Goal: Contribute content: Contribute content

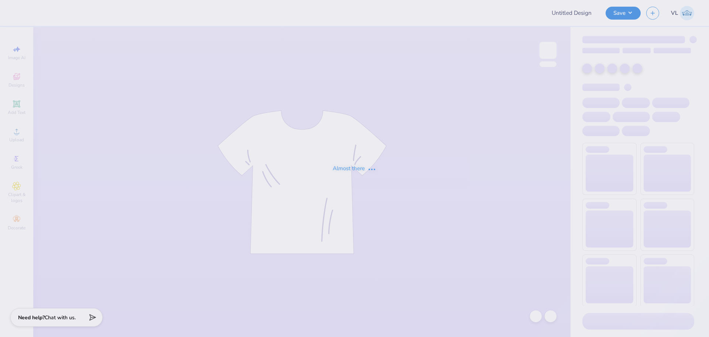
type input "[PERSON_NAME] : [GEOGRAPHIC_DATA]"
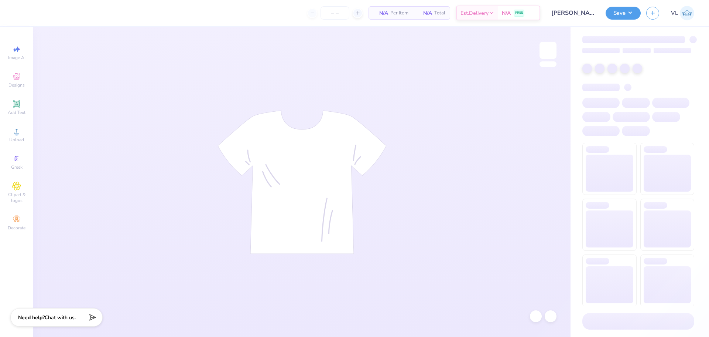
type input "50"
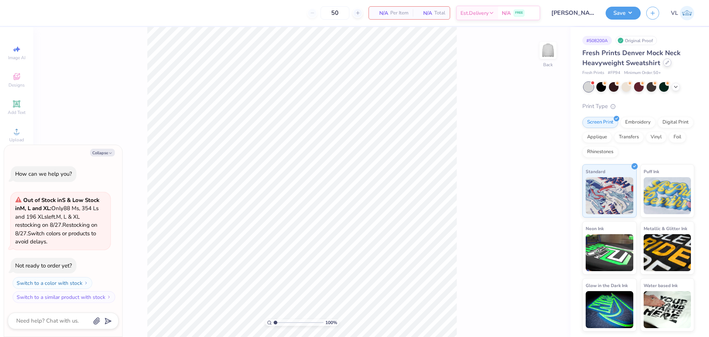
click at [664, 65] on div at bounding box center [668, 62] width 8 height 8
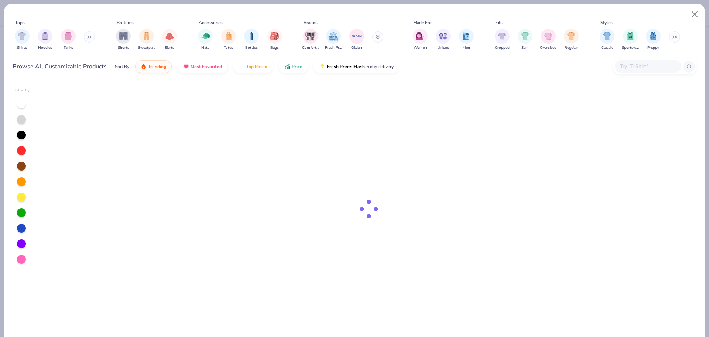
click at [630, 59] on div at bounding box center [655, 66] width 84 height 16
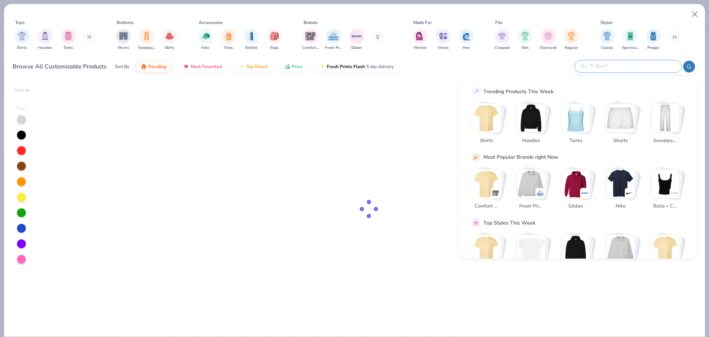
type textarea "x"
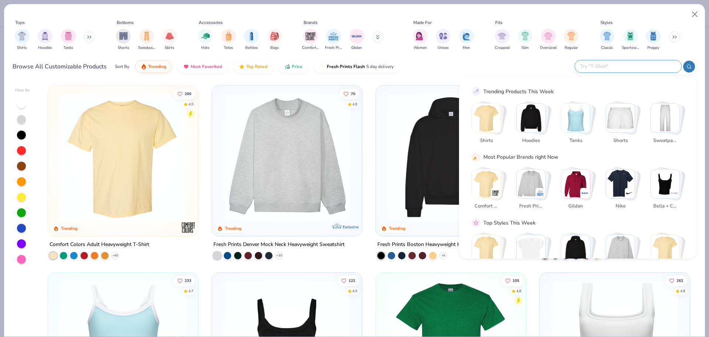
type input "8"
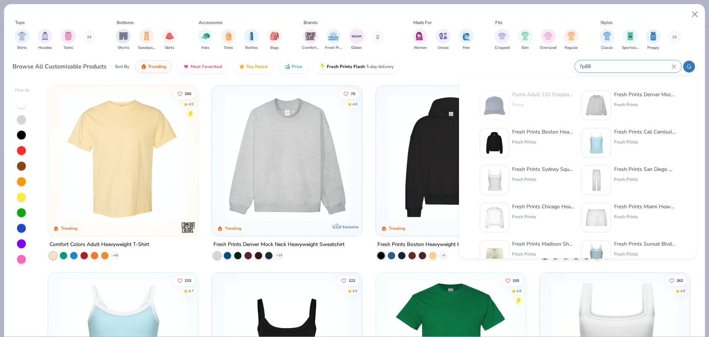
type input "fp88"
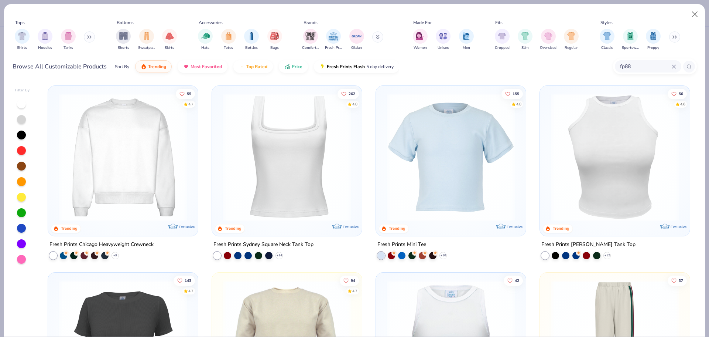
click at [147, 164] on img at bounding box center [122, 157] width 135 height 128
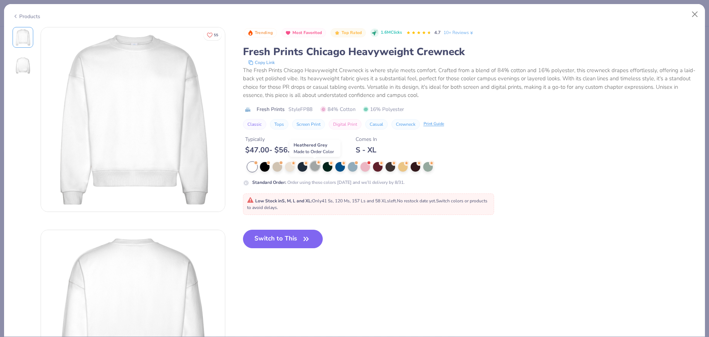
click at [312, 161] on div at bounding box center [315, 166] width 10 height 10
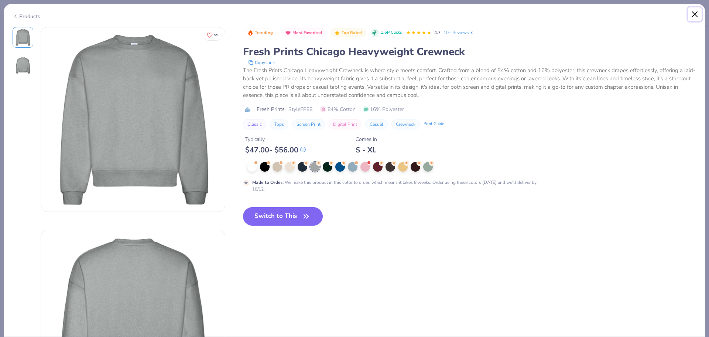
click at [696, 10] on button "Close" at bounding box center [695, 14] width 14 height 14
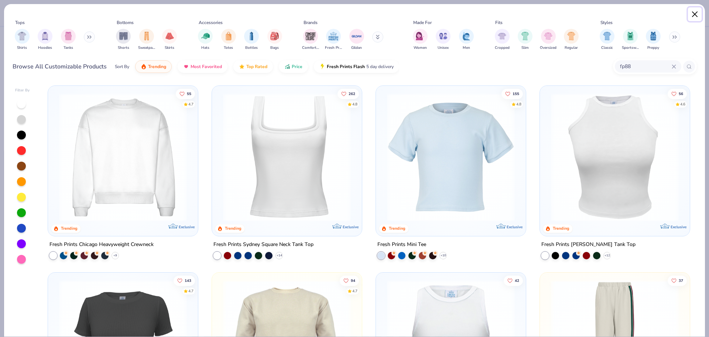
click at [695, 16] on button "Close" at bounding box center [695, 14] width 14 height 14
type textarea "x"
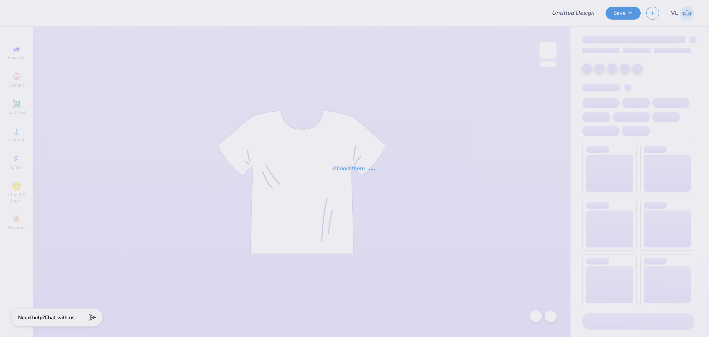
type input "[PERSON_NAME] : [GEOGRAPHIC_DATA]"
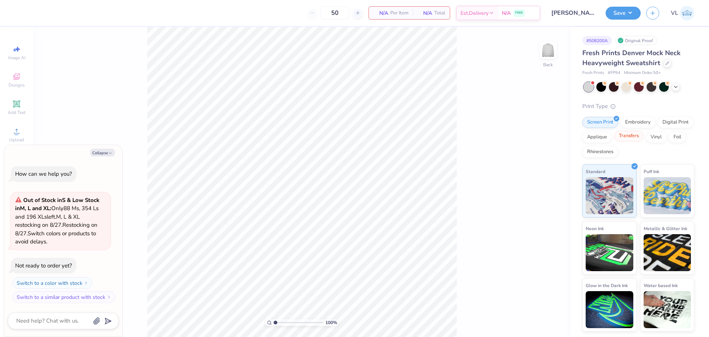
click at [637, 138] on div "Transfers" at bounding box center [629, 135] width 30 height 11
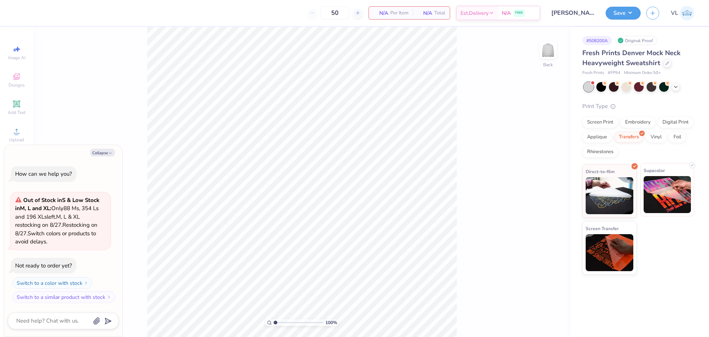
click at [657, 179] on img at bounding box center [668, 194] width 48 height 37
click at [15, 138] on span "Upload" at bounding box center [16, 140] width 15 height 6
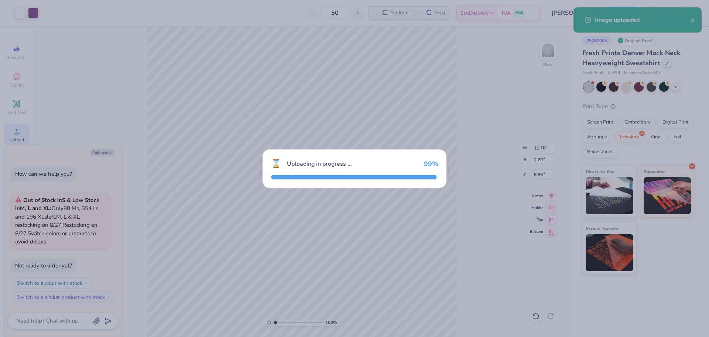
type textarea "x"
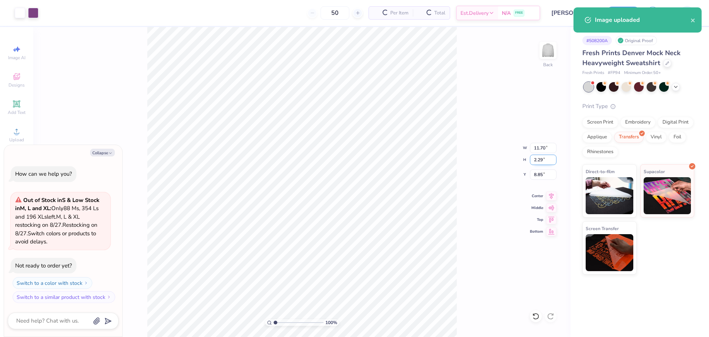
click at [537, 158] on input "2.29" at bounding box center [543, 159] width 27 height 10
type input "3.3"
type textarea "x"
type input "2.29"
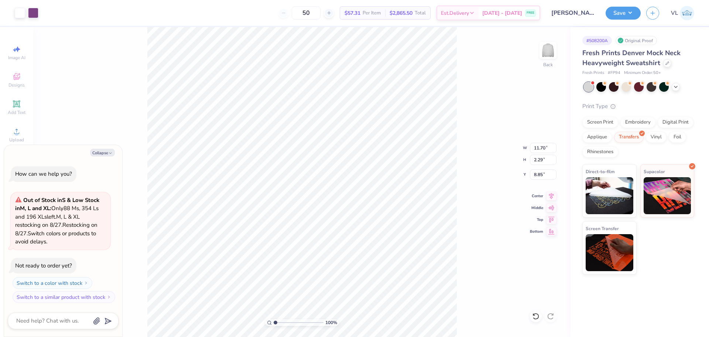
type textarea "x"
type input "4.30"
type textarea "x"
type input "3.00"
click at [623, 11] on button "Save" at bounding box center [623, 12] width 35 height 13
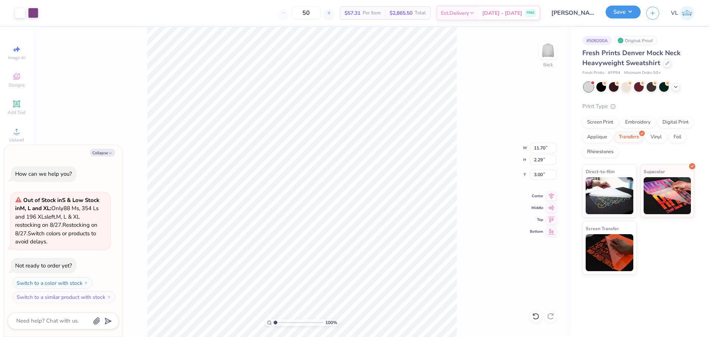
click at [630, 12] on button "Save" at bounding box center [623, 12] width 35 height 13
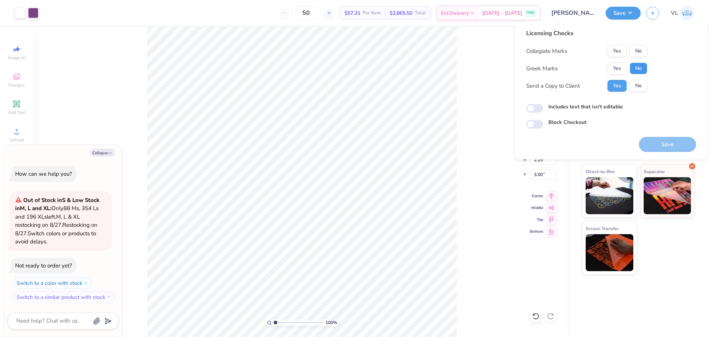
click at [638, 67] on button "No" at bounding box center [639, 68] width 18 height 12
click at [641, 52] on button "No" at bounding box center [639, 51] width 18 height 12
click at [662, 147] on button "Save" at bounding box center [667, 144] width 57 height 15
type textarea "x"
